Goal: Ask a question

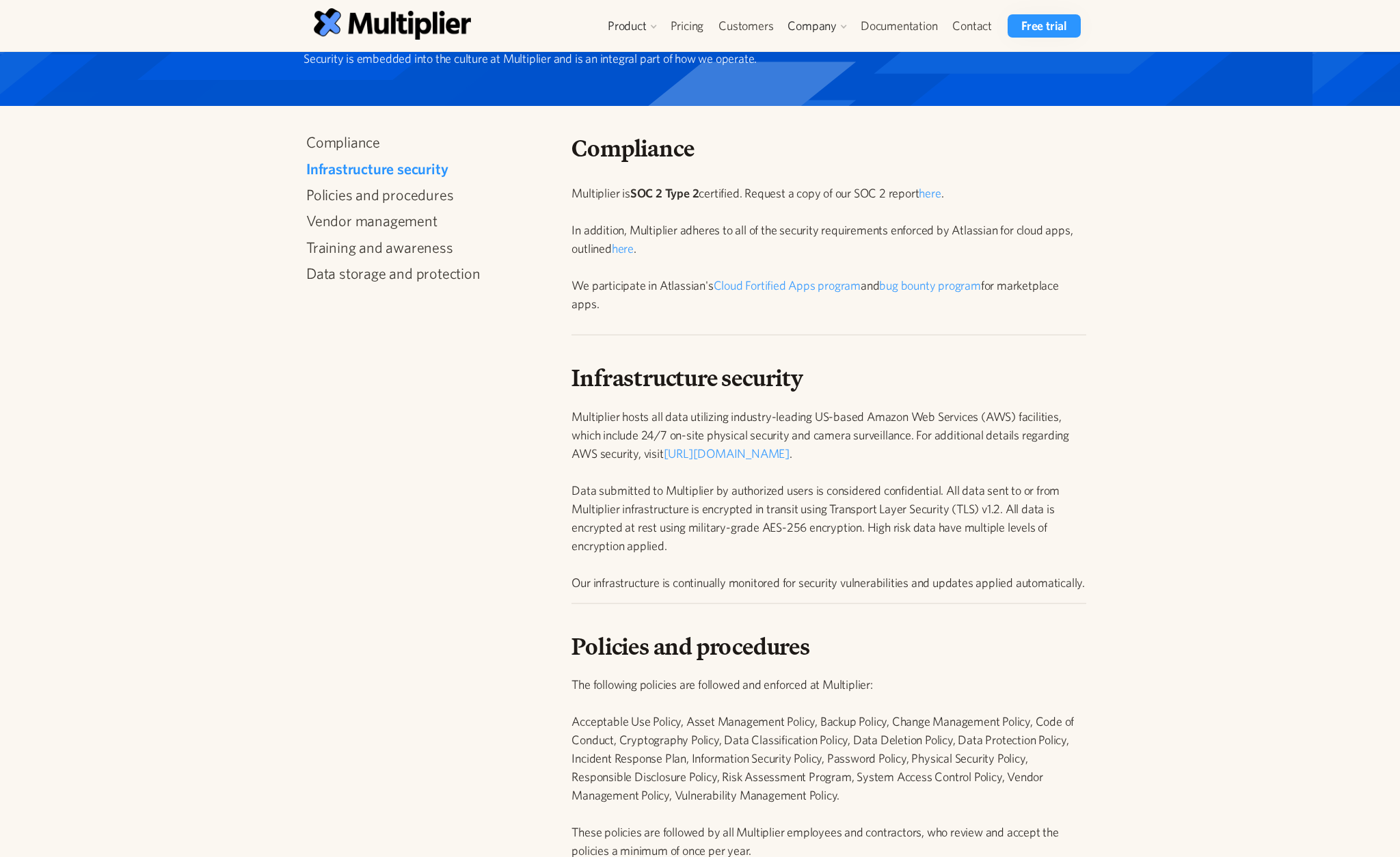
scroll to position [142, 0]
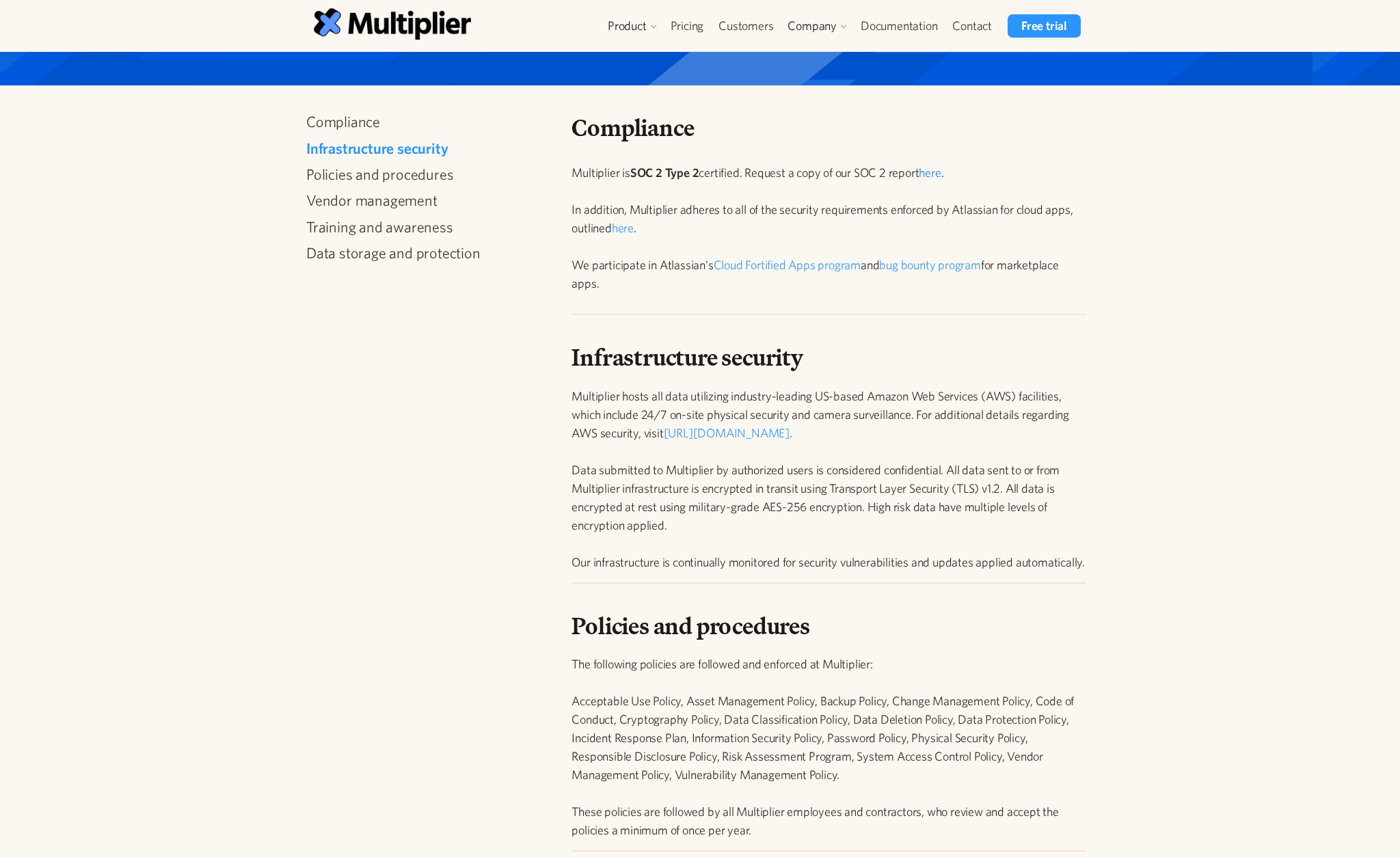
click at [941, 169] on link "here" at bounding box center [929, 172] width 22 height 15
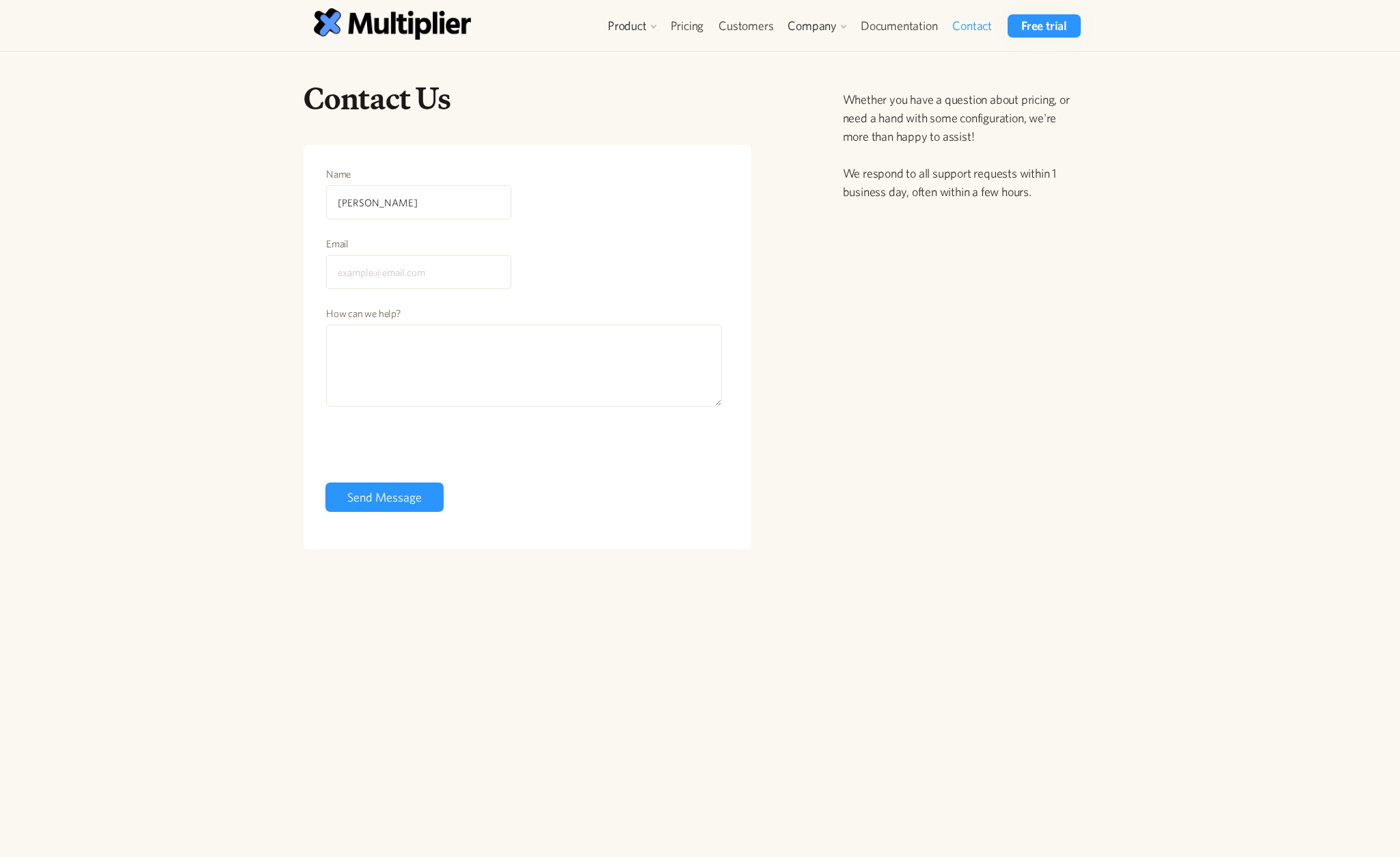
type input "Michael DeWeerd"
click at [428, 258] on input "Email" at bounding box center [419, 272] width 185 height 34
type input "michael.deweerd"
click at [387, 339] on textarea "How can we help?" at bounding box center [524, 365] width 396 height 82
click at [629, 338] on textarea "We have members of our team interested in your product and as" at bounding box center [524, 365] width 396 height 82
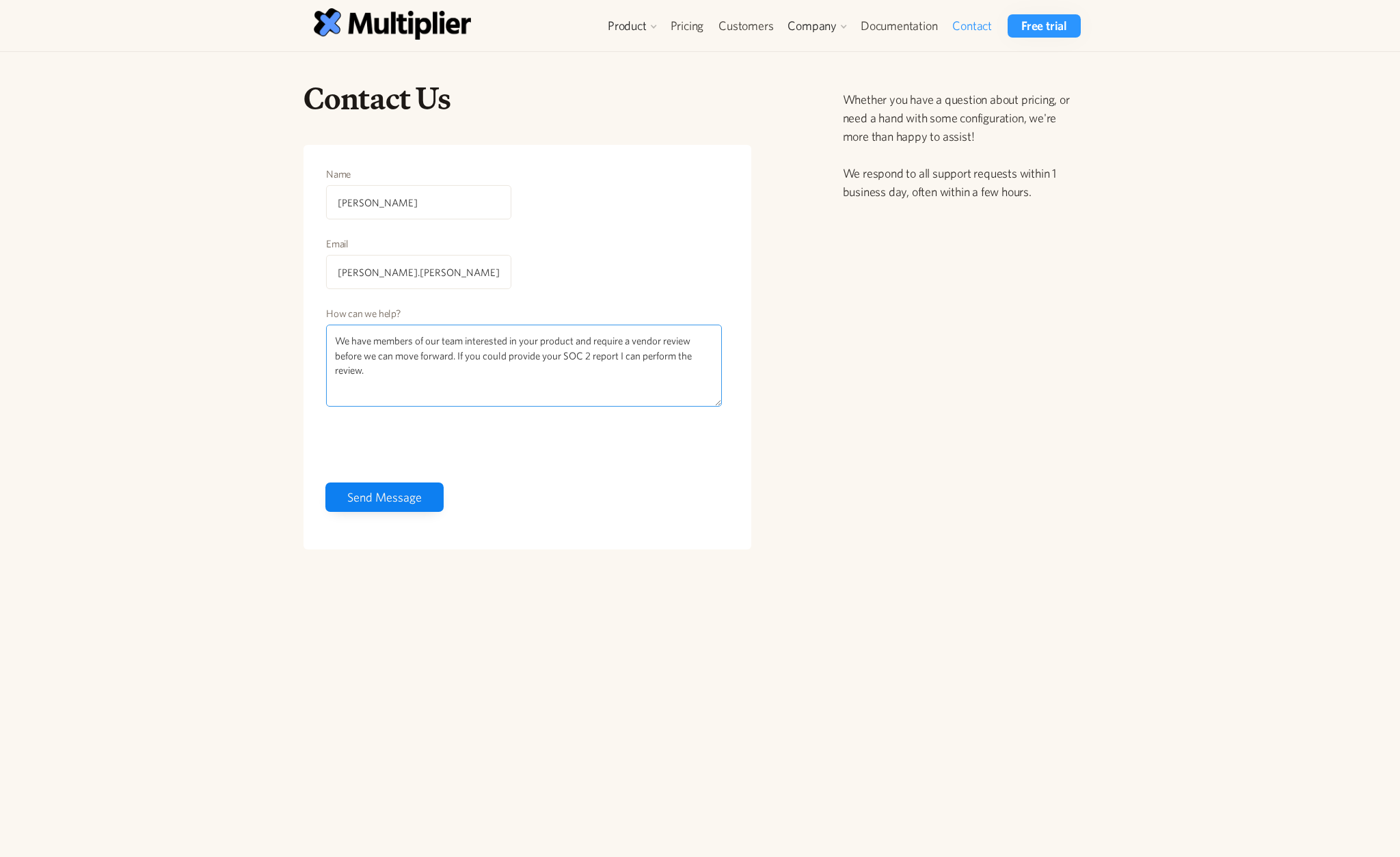
type textarea "We have members of our team interested in your product and require a vendor rev…"
click at [391, 493] on input "Send Message" at bounding box center [384, 497] width 118 height 30
type input "michael.deweerd@mariadb.com"
click at [396, 498] on input "Send Message" at bounding box center [384, 497] width 118 height 30
type input "Please wait..."
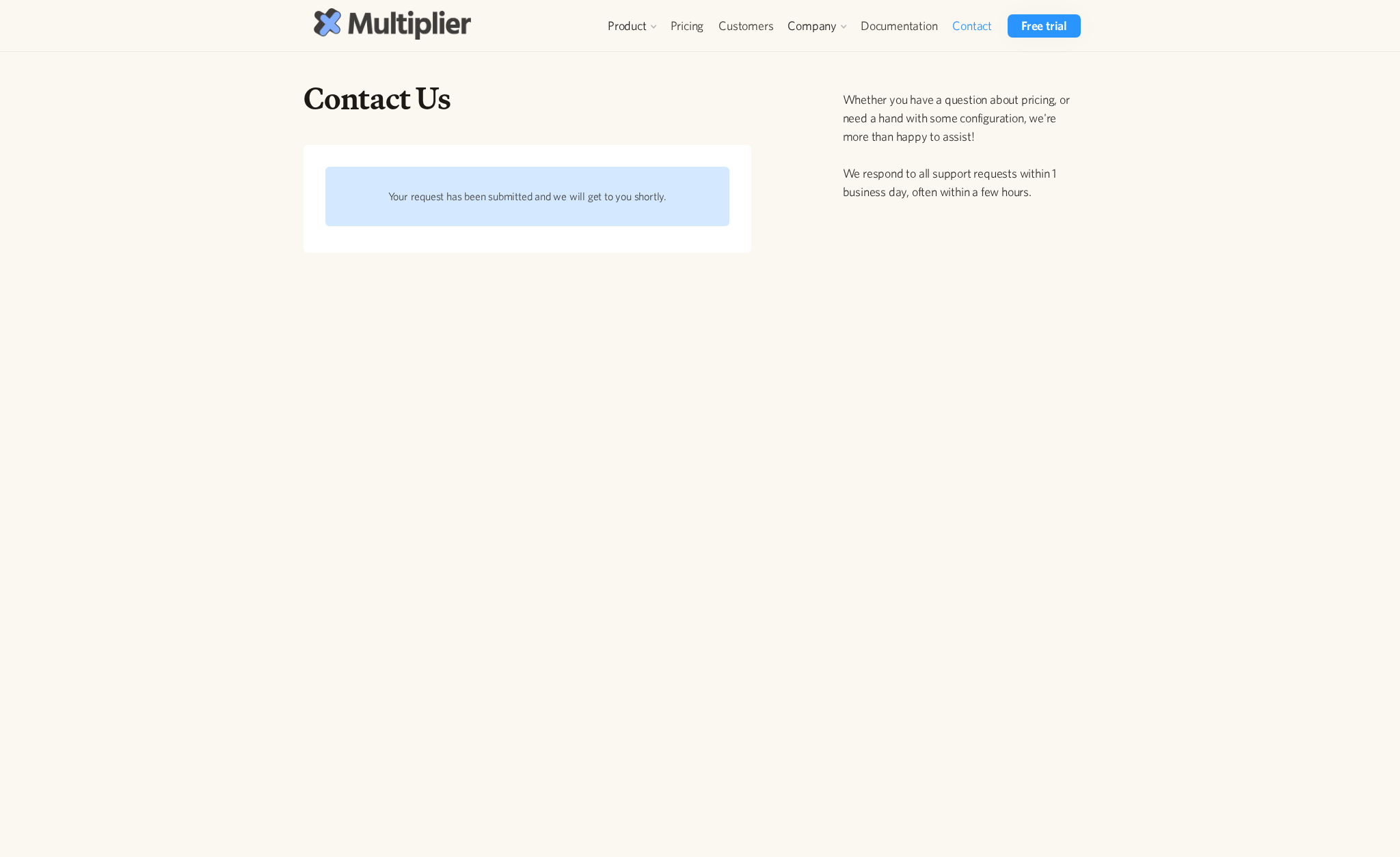
click at [376, 28] on img at bounding box center [392, 23] width 158 height 31
